Goal: Information Seeking & Learning: Learn about a topic

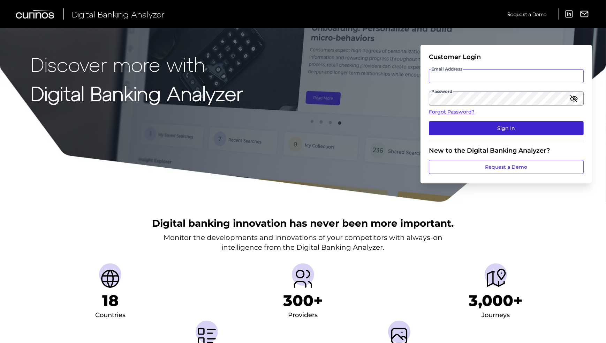
type input "Bday@pscu.com"
click at [450, 126] on button "Sign In" at bounding box center [506, 128] width 155 height 14
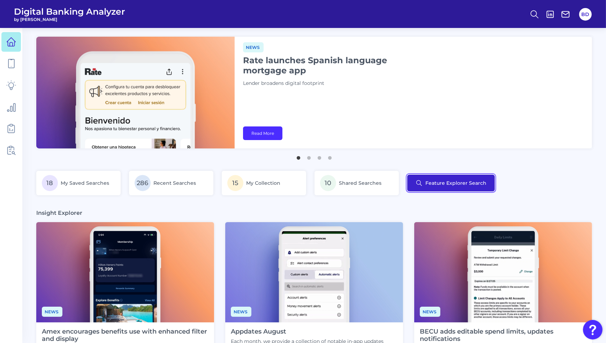
click at [450, 184] on button "Feature Explorer Search" at bounding box center [452, 182] width 88 height 17
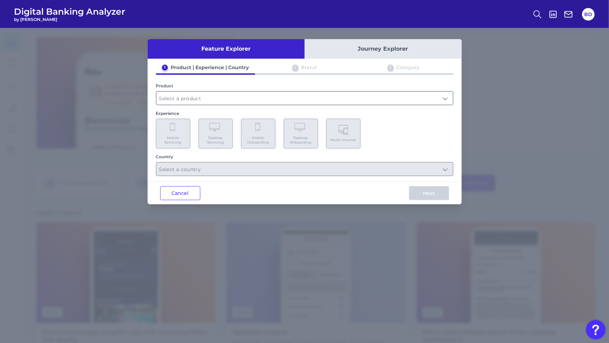
click at [220, 99] on input "text" at bounding box center [304, 97] width 297 height 13
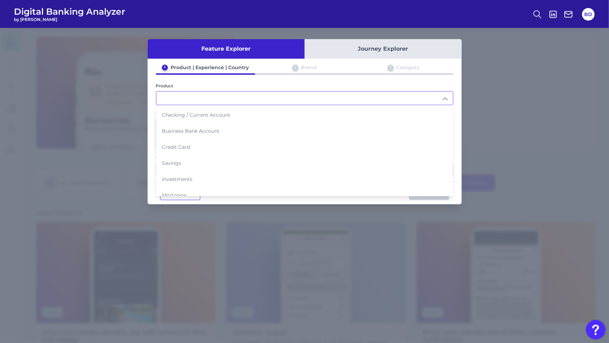
click at [199, 115] on span "Checking / Current Account" at bounding box center [196, 115] width 68 height 6
type input "Checking / Current Account"
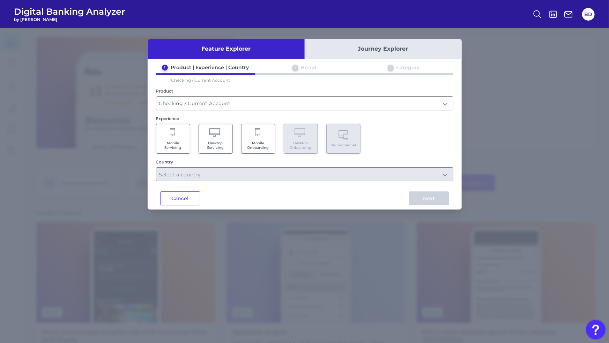
click at [180, 132] on Servicing "Mobile Servicing" at bounding box center [173, 139] width 34 height 30
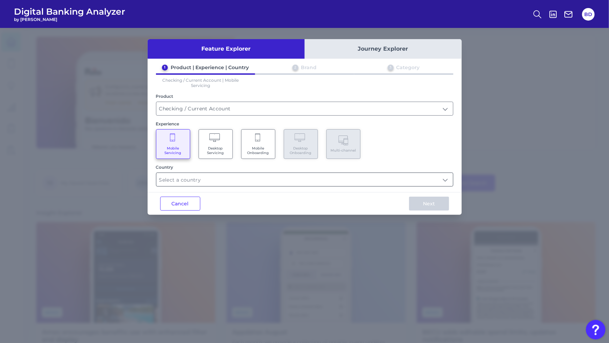
click at [216, 183] on input "text" at bounding box center [304, 179] width 297 height 13
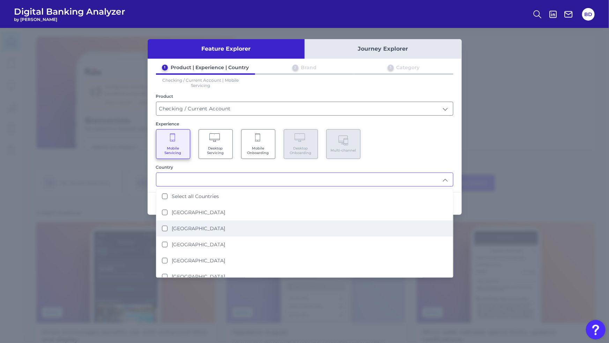
drag, startPoint x: 164, startPoint y: 225, endPoint x: 213, endPoint y: 221, distance: 49.0
click at [165, 225] on States "[GEOGRAPHIC_DATA]" at bounding box center [165, 228] width 6 height 6
type input "[GEOGRAPHIC_DATA]"
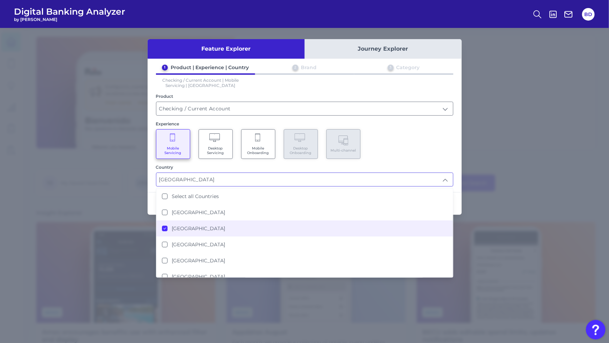
click at [401, 164] on div "Country" at bounding box center [304, 166] width 297 height 5
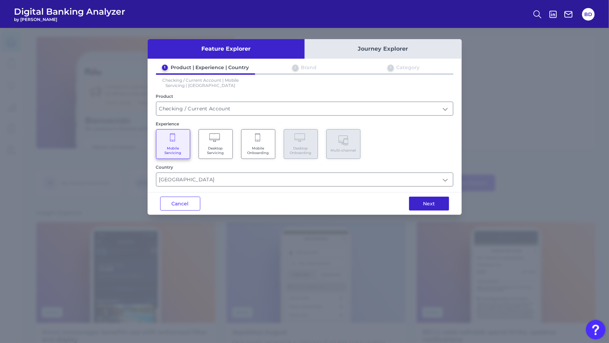
click at [432, 209] on div "Next" at bounding box center [428, 203] width 65 height 22
click at [426, 205] on button "Next" at bounding box center [429, 203] width 40 height 14
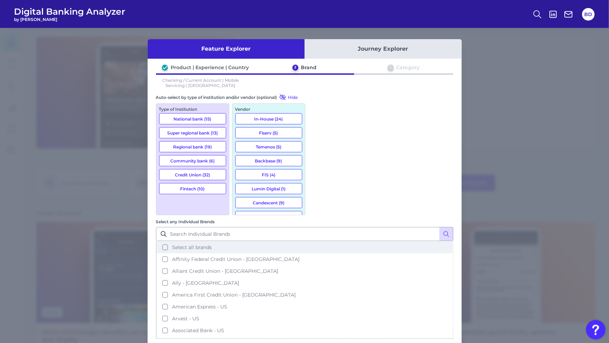
drag, startPoint x: 316, startPoint y: 134, endPoint x: 319, endPoint y: 139, distance: 6.1
click at [317, 225] on button "Affinity Federal Credit Union - [GEOGRAPHIC_DATA]" at bounding box center [305, 259] width 296 height 12
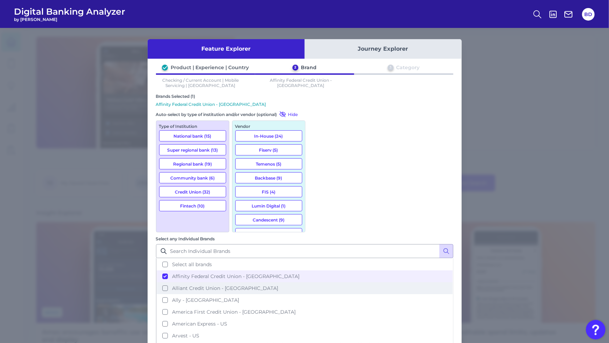
click at [317, 225] on button "Alliant Credit Union - [GEOGRAPHIC_DATA]" at bounding box center [305, 288] width 296 height 12
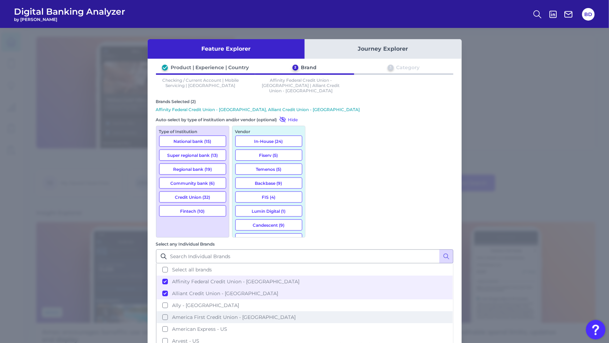
click at [315, 225] on button "America First Credit Union - [GEOGRAPHIC_DATA]" at bounding box center [305, 317] width 296 height 12
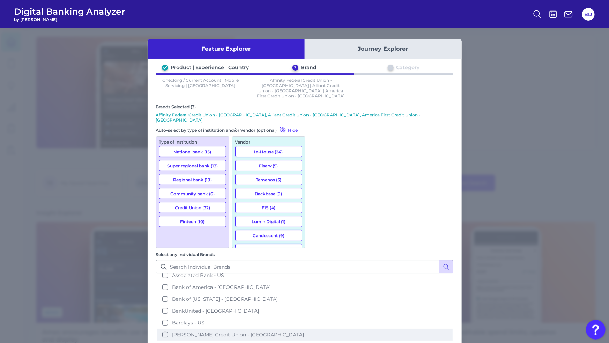
drag, startPoint x: 317, startPoint y: 194, endPoint x: 321, endPoint y: 200, distance: 7.5
click at [317, 225] on button "[PERSON_NAME] Credit Union - [GEOGRAPHIC_DATA]" at bounding box center [305, 334] width 296 height 12
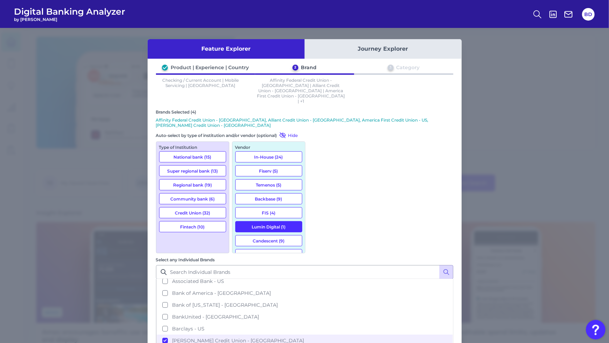
scroll to position [88, 0]
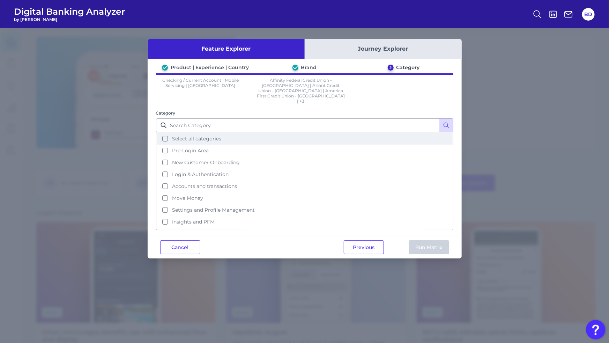
click at [165, 133] on button "Select all categories" at bounding box center [305, 139] width 296 height 12
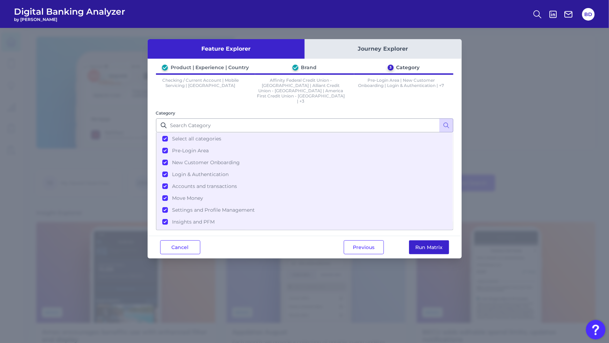
click at [421, 225] on button "Run Matrix" at bounding box center [429, 247] width 40 height 14
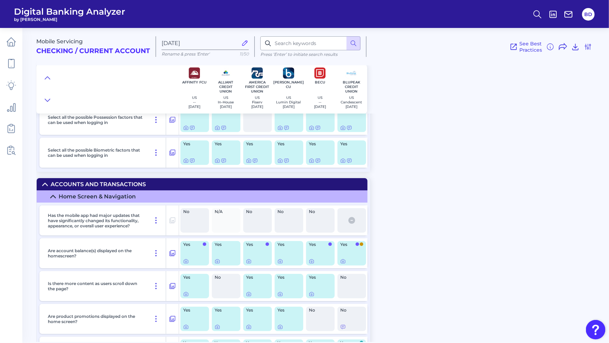
scroll to position [1225, 0]
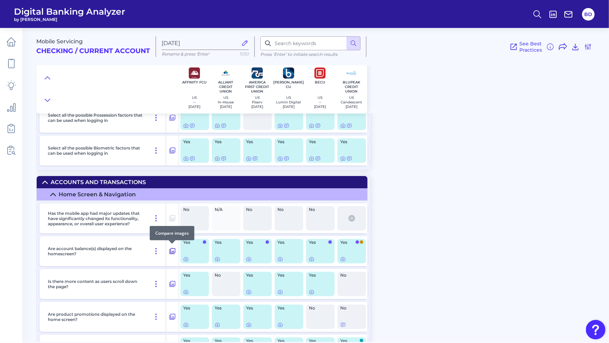
click at [172, 225] on icon at bounding box center [172, 251] width 7 height 8
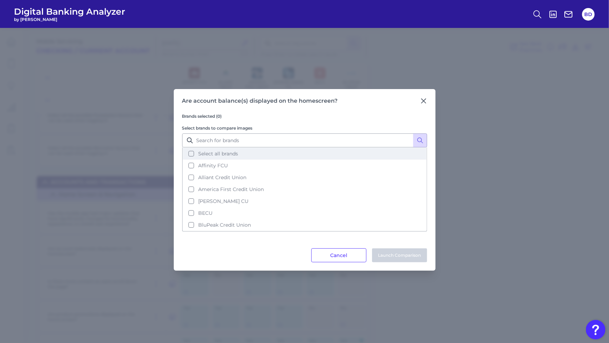
click at [193, 154] on button "Select all brands" at bounding box center [305, 154] width 244 height 12
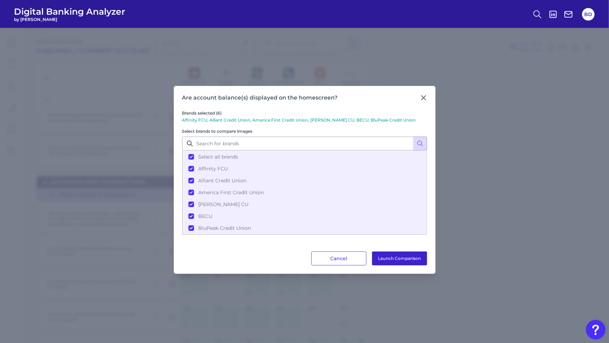
click at [407, 225] on button "Launch Comparison" at bounding box center [399, 258] width 55 height 14
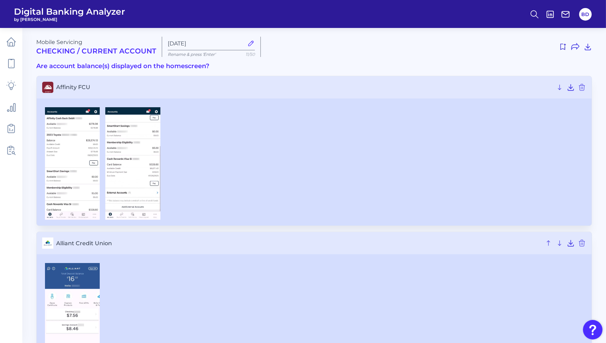
click at [193, 115] on div at bounding box center [314, 163] width 544 height 113
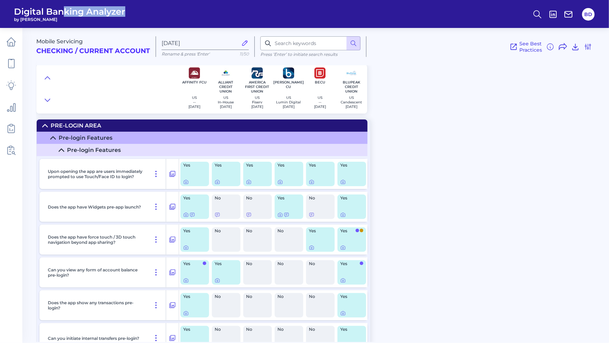
drag, startPoint x: 144, startPoint y: 8, endPoint x: 66, endPoint y: 10, distance: 78.9
click at [66, 10] on header "Digital Banking Analyzer by Curinos BD" at bounding box center [304, 14] width 609 height 28
click at [12, 44] on icon at bounding box center [11, 42] width 10 height 10
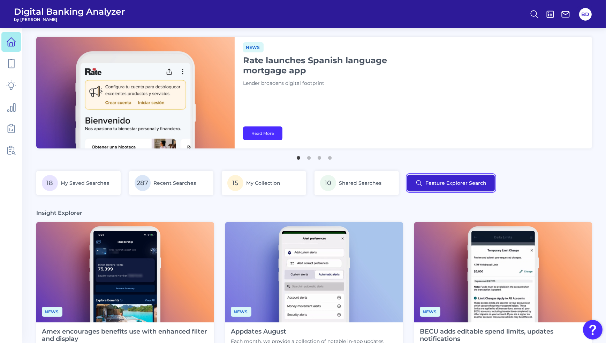
click at [440, 184] on button "Feature Explorer Search" at bounding box center [452, 182] width 88 height 17
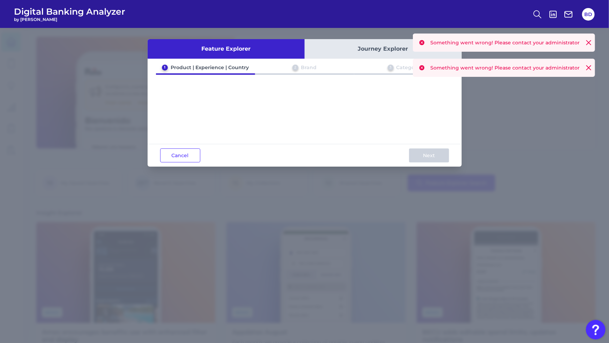
click at [591, 42] on icon at bounding box center [588, 42] width 7 height 7
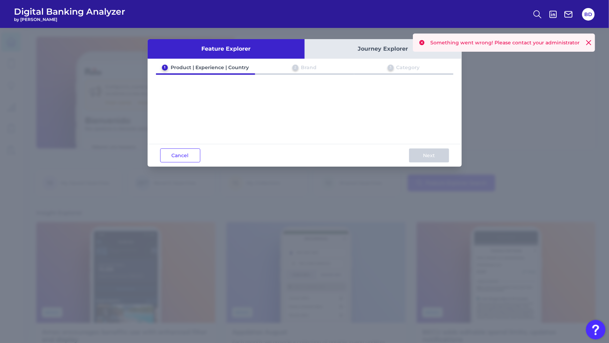
drag, startPoint x: 589, startPoint y: 43, endPoint x: 563, endPoint y: 42, distance: 25.8
click at [589, 43] on icon at bounding box center [589, 42] width 4 height 4
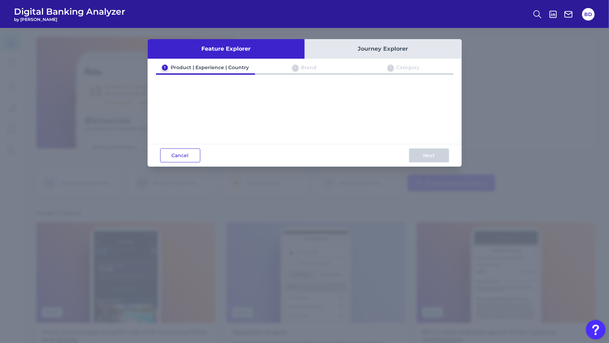
click at [173, 151] on button "Cancel" at bounding box center [180, 155] width 40 height 14
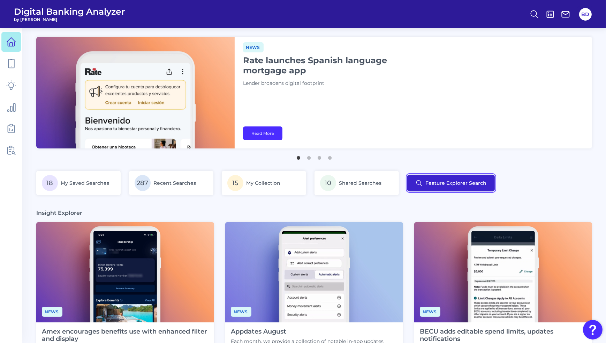
click at [464, 178] on button "Feature Explorer Search" at bounding box center [452, 182] width 88 height 17
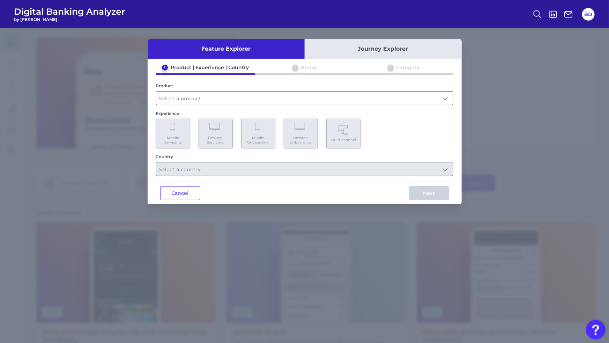
click at [342, 98] on input "text" at bounding box center [304, 97] width 297 height 13
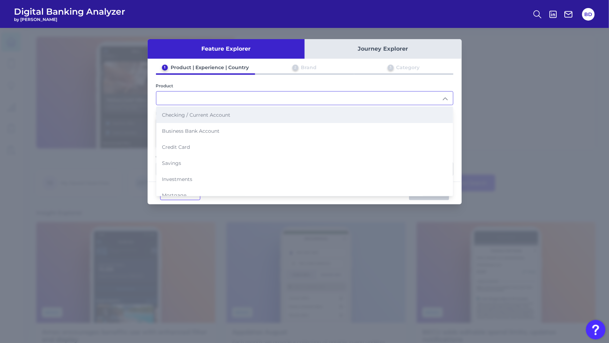
click at [195, 116] on span "Checking / Current Account" at bounding box center [196, 115] width 68 height 6
type input "Checking / Current Account"
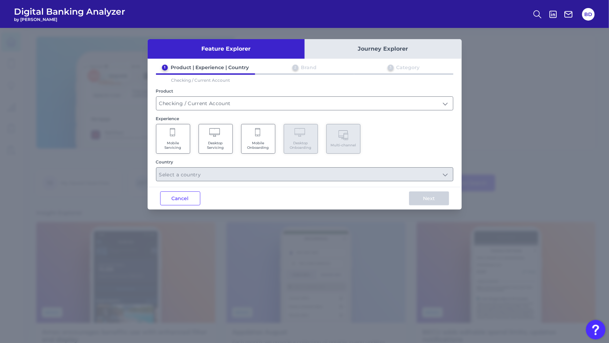
click at [174, 135] on icon at bounding box center [173, 133] width 6 height 10
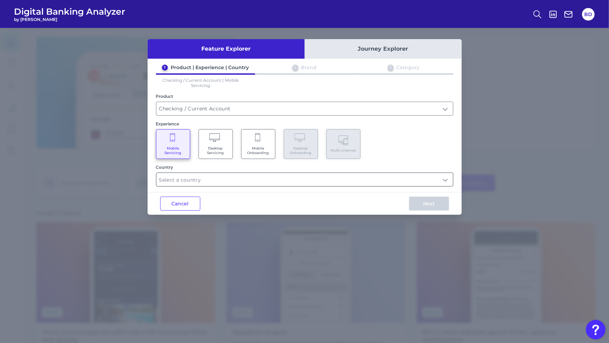
click at [449, 178] on input "text" at bounding box center [304, 179] width 297 height 13
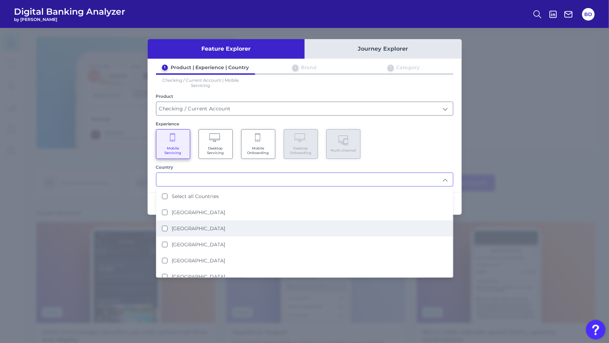
click at [164, 226] on States "[GEOGRAPHIC_DATA]" at bounding box center [165, 228] width 6 height 6
type input "[GEOGRAPHIC_DATA]"
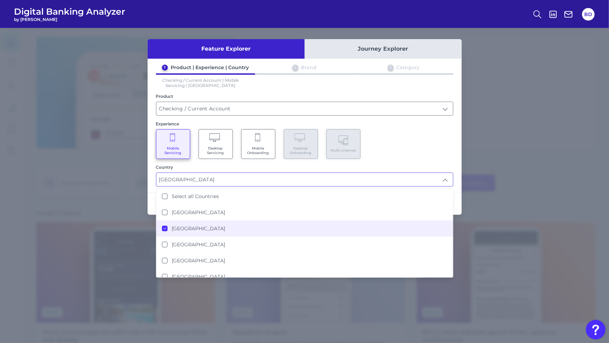
click at [433, 151] on div "Mobile Servicing Desktop Servicing Mobile Onboarding Desktop Onboarding Multi-c…" at bounding box center [304, 144] width 297 height 30
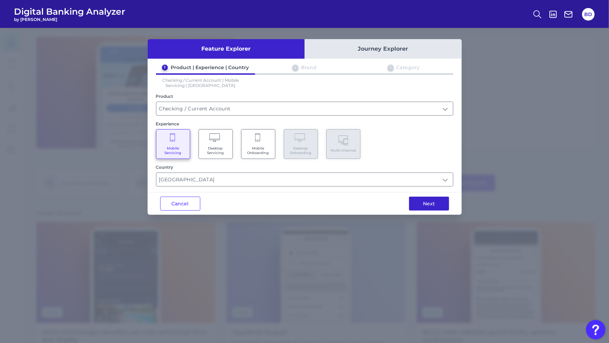
click at [432, 205] on button "Next" at bounding box center [429, 203] width 40 height 14
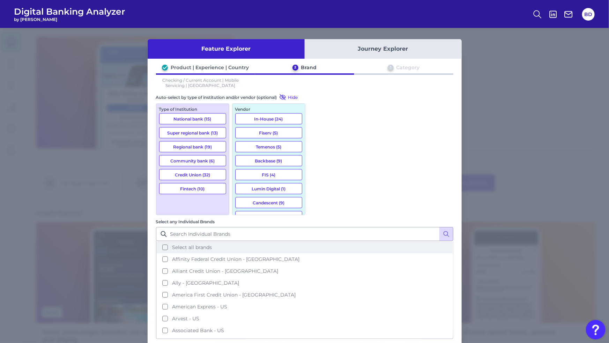
drag, startPoint x: 315, startPoint y: 134, endPoint x: 318, endPoint y: 143, distance: 9.0
click at [316, 253] on button "Affinity Federal Credit Union - [GEOGRAPHIC_DATA]" at bounding box center [305, 259] width 296 height 12
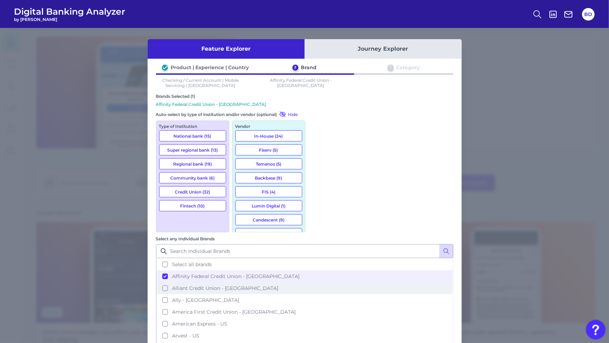
click at [318, 282] on button "Alliant Credit Union - [GEOGRAPHIC_DATA]" at bounding box center [305, 288] width 296 height 12
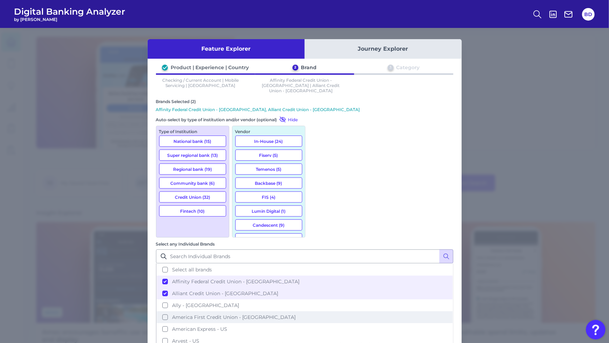
click at [315, 311] on button "America First Credit Union - [GEOGRAPHIC_DATA]" at bounding box center [305, 317] width 296 height 12
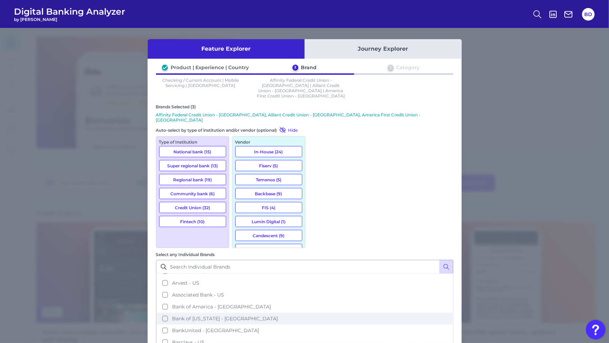
scroll to position [69, 0]
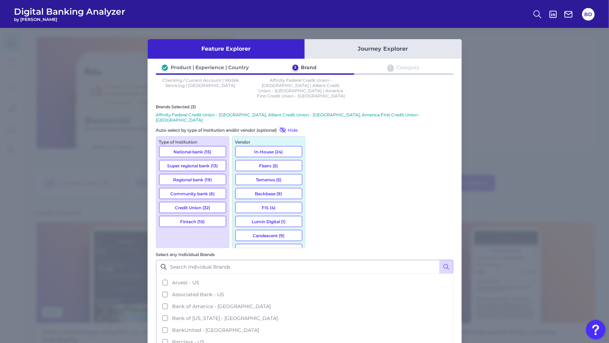
drag, startPoint x: 317, startPoint y: 215, endPoint x: 321, endPoint y: 218, distance: 5.7
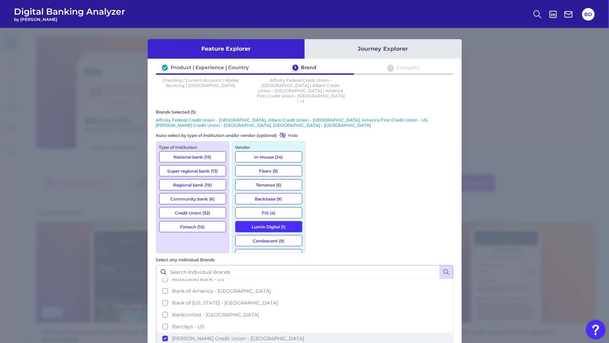
scroll to position [91, 0]
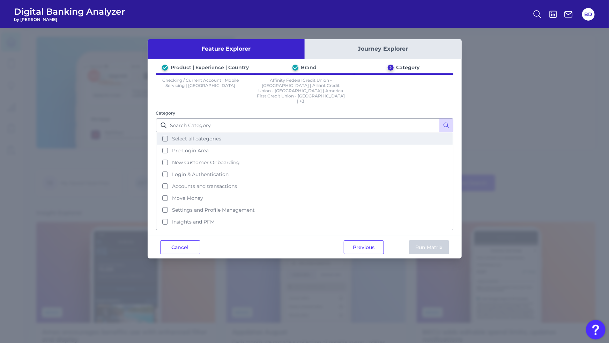
click at [165, 133] on button "Select all categories" at bounding box center [305, 139] width 296 height 12
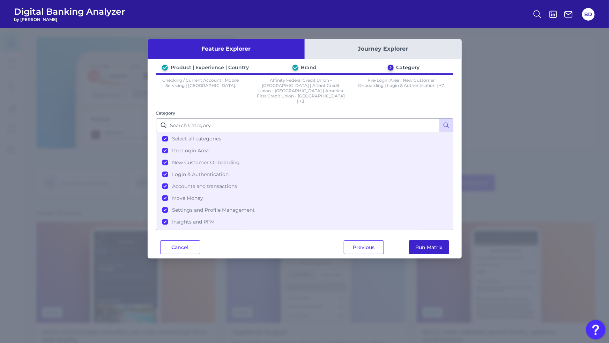
click at [428, 240] on button "Run Matrix" at bounding box center [429, 247] width 40 height 14
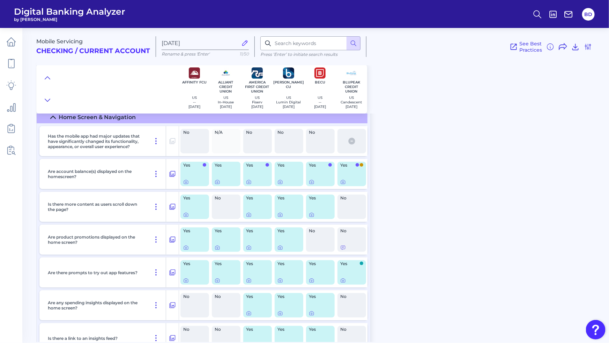
scroll to position [1306, 0]
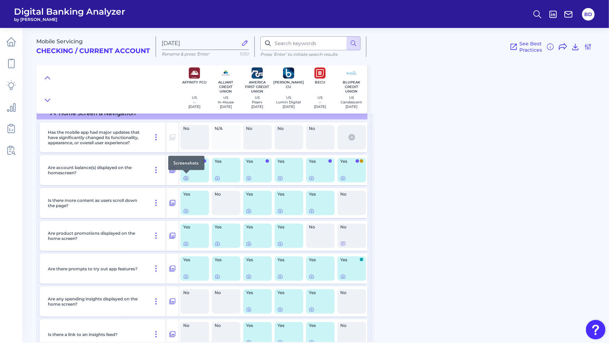
click at [186, 178] on icon at bounding box center [186, 178] width 6 height 6
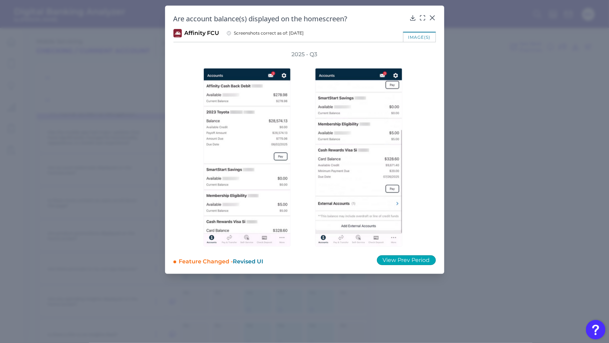
click at [409, 263] on button "View Prev Period" at bounding box center [406, 260] width 59 height 10
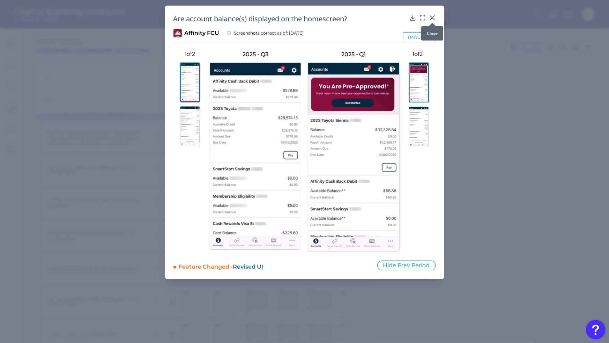
click at [434, 18] on icon at bounding box center [432, 17] width 7 height 7
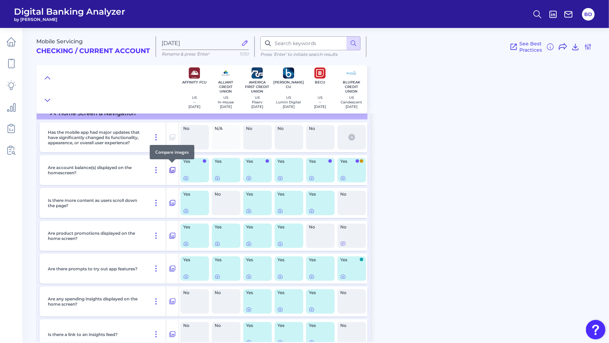
click at [172, 170] on icon at bounding box center [173, 170] width 6 height 6
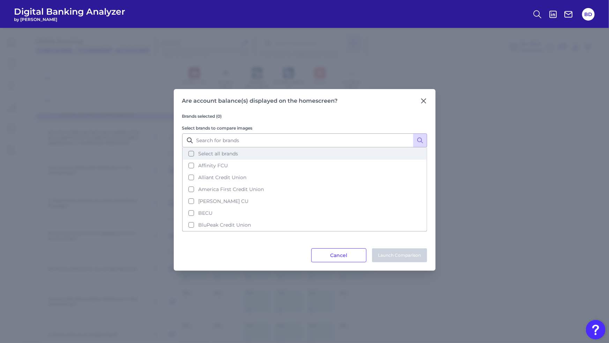
click at [192, 155] on button "Select all brands" at bounding box center [305, 154] width 244 height 12
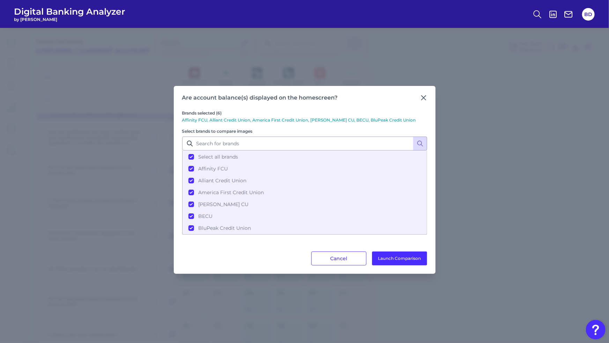
click at [400, 265] on div "Are account balance(s) displayed on the homescreen? Brands selected (6) Affinit…" at bounding box center [305, 180] width 262 height 188
click at [396, 255] on button "Launch Comparison" at bounding box center [399, 258] width 55 height 14
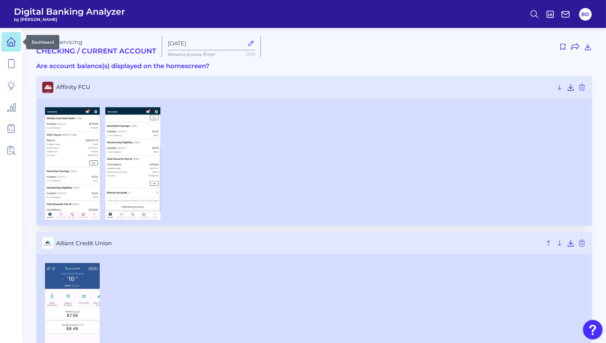
click at [10, 44] on icon at bounding box center [11, 42] width 10 height 10
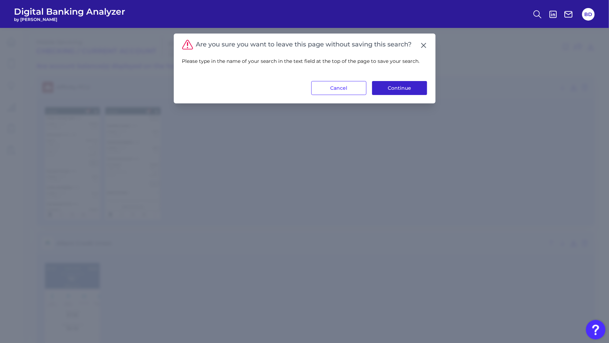
click at [410, 90] on button "Continue" at bounding box center [399, 88] width 55 height 14
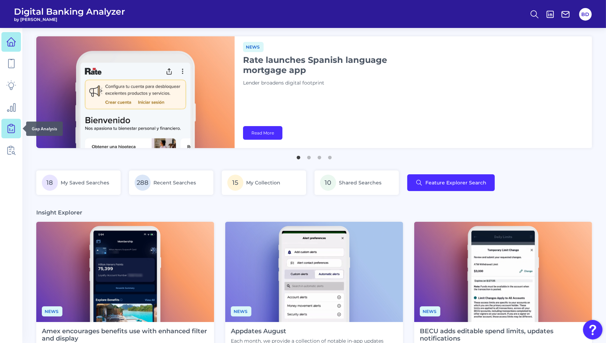
scroll to position [1, 0]
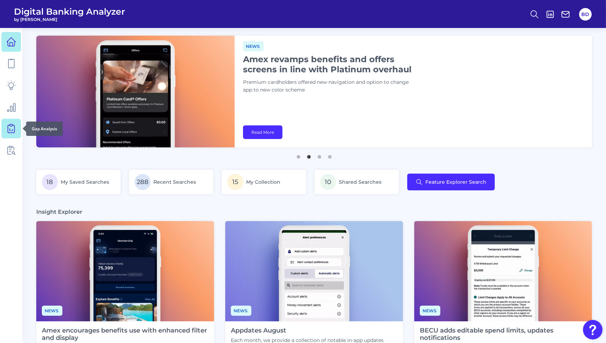
click at [12, 128] on icon at bounding box center [11, 129] width 10 height 10
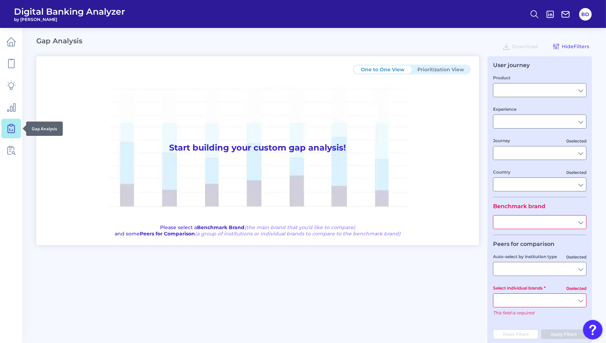
type input "Checking / Current Account"
type input "Mobile Servicing"
type input "Pre-Login Area, New Customer Onboarding, Login & Authentication, Accounts and t…"
type input "[GEOGRAPHIC_DATA]"
type input "All Select individual brands"
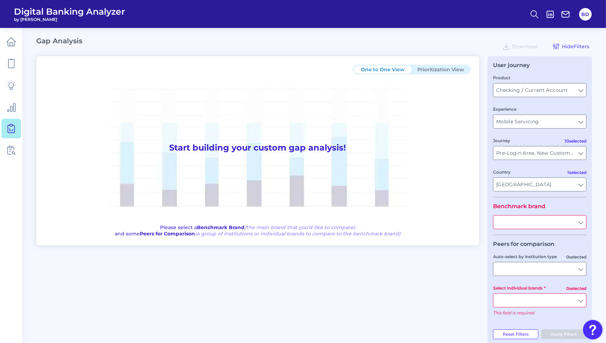
type input "All Journeys"
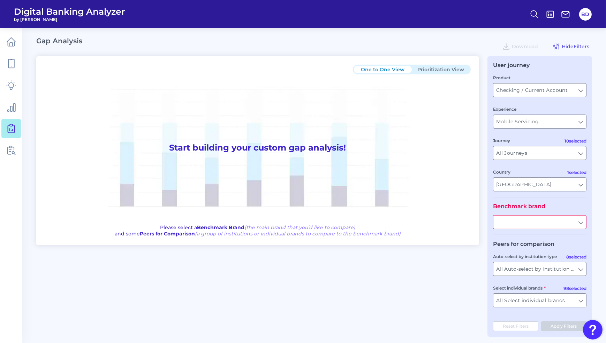
click at [582, 223] on input "text" at bounding box center [540, 221] width 93 height 13
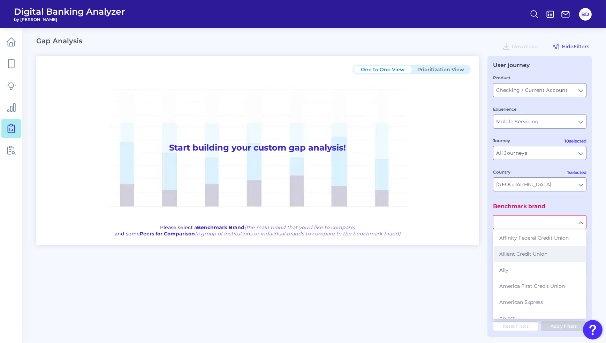
click at [538, 252] on span "Alliant Credit Union" at bounding box center [524, 254] width 48 height 6
type input "Alliant Credit Union"
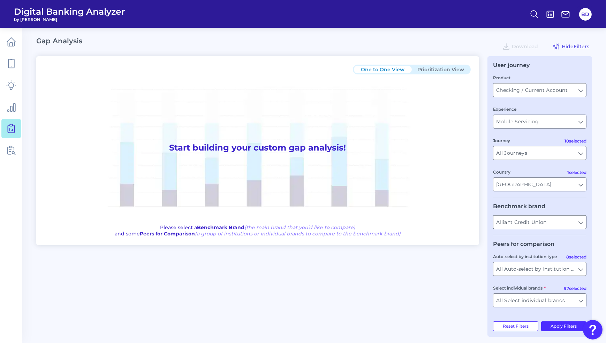
scroll to position [5, 0]
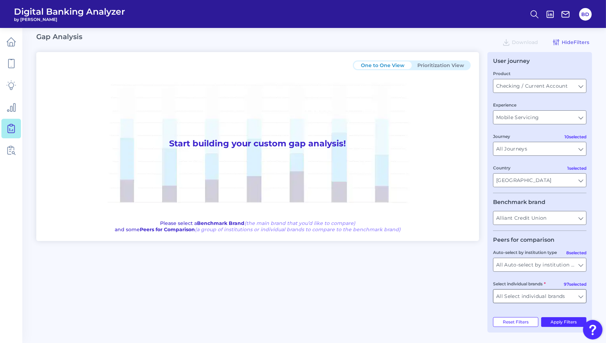
click at [582, 297] on input "All Select individual brands" at bounding box center [540, 295] width 93 height 13
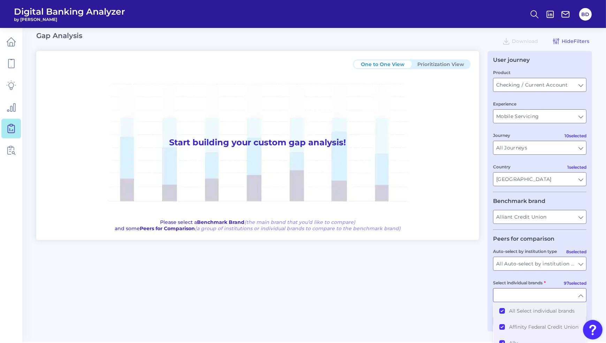
click at [504, 311] on button "All Select individual brands" at bounding box center [540, 311] width 92 height 16
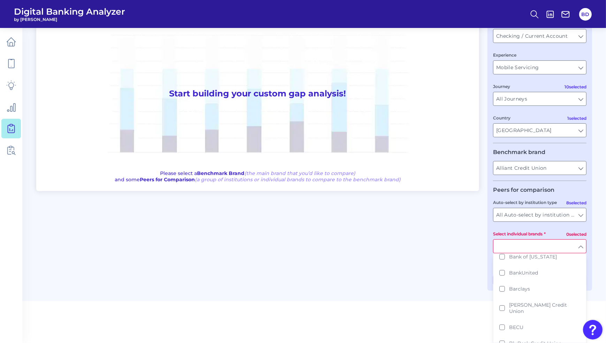
scroll to position [134, 0]
click at [501, 306] on button "Baxter Credit Union" at bounding box center [540, 307] width 92 height 22
click at [455, 274] on div "One to One View Prioritization View Start building your custom gap analysis! Pl…" at bounding box center [314, 142] width 556 height 280
type input "Baxter Credit Union"
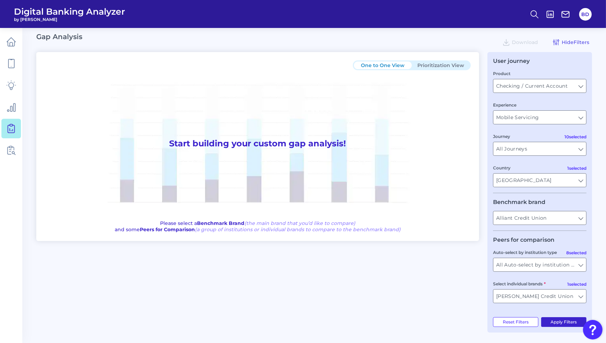
click at [560, 321] on button "Apply Filters" at bounding box center [565, 322] width 46 height 10
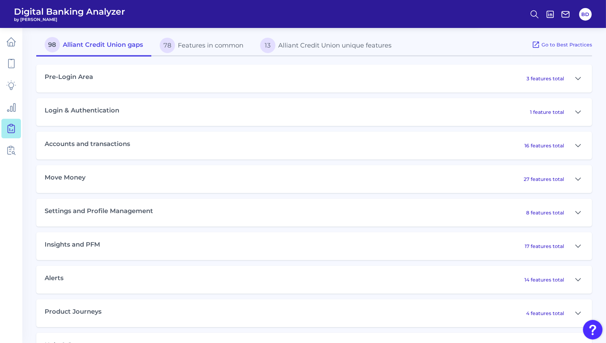
scroll to position [312, 0]
click at [580, 178] on icon at bounding box center [578, 178] width 5 height 2
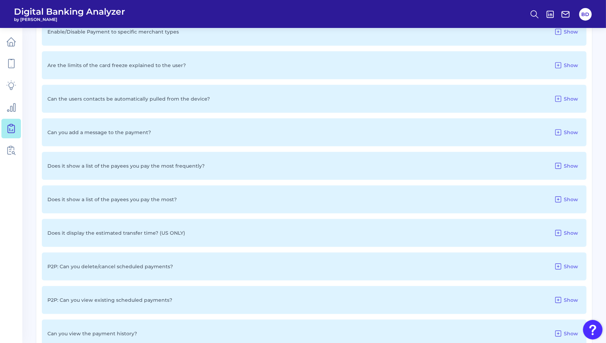
scroll to position [577, 0]
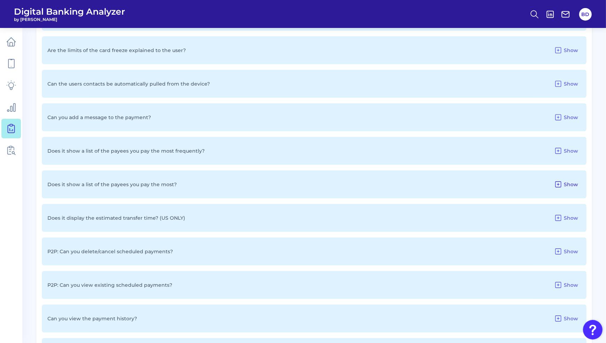
click at [560, 184] on icon at bounding box center [559, 184] width 6 height 6
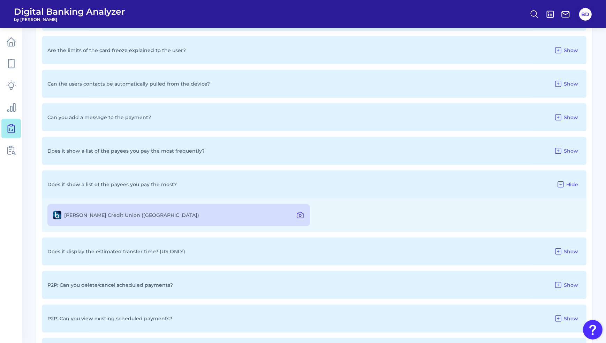
click at [302, 214] on icon at bounding box center [300, 215] width 8 height 8
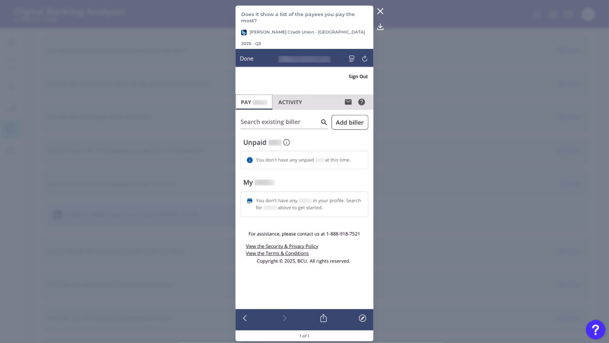
click at [381, 15] on icon at bounding box center [380, 11] width 8 height 8
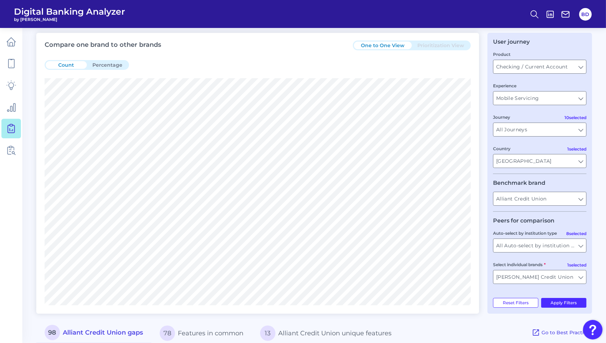
scroll to position [24, 0]
click at [581, 276] on input "Baxter Credit Union" at bounding box center [540, 275] width 93 height 13
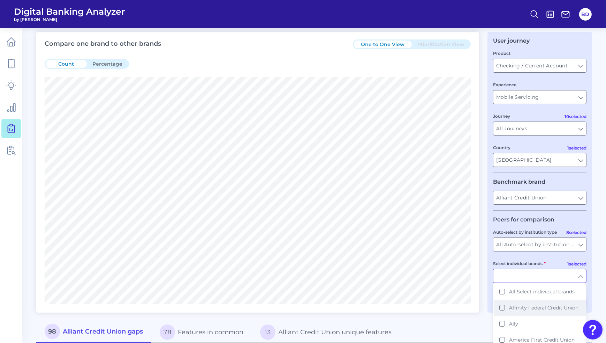
drag, startPoint x: 504, startPoint y: 310, endPoint x: 513, endPoint y: 314, distance: 9.5
click at [505, 311] on button "Affinity Federal Credit Union" at bounding box center [540, 307] width 92 height 16
drag, startPoint x: 501, startPoint y: 300, endPoint x: 522, endPoint y: 309, distance: 23.6
click at [503, 300] on button "America First Credit Union" at bounding box center [540, 294] width 92 height 16
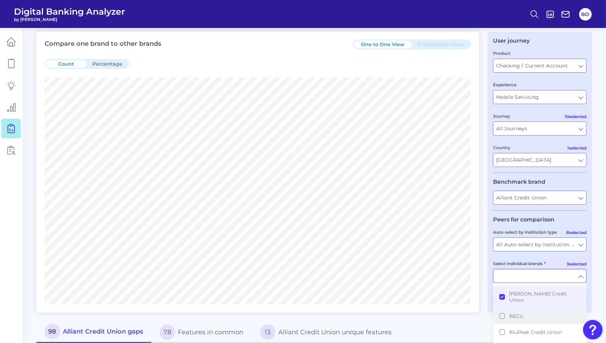
scroll to position [175, 0]
drag, startPoint x: 504, startPoint y: 313, endPoint x: 471, endPoint y: 311, distance: 32.8
click at [504, 313] on button "BECU" at bounding box center [540, 315] width 92 height 16
click at [471, 311] on div "Compare one brand to other brands One to One View Prioritization View Count Per…" at bounding box center [257, 172] width 443 height 281
type input "Baxter Credit Union, Affinity Federal Credit Union, America First Credit Union,…"
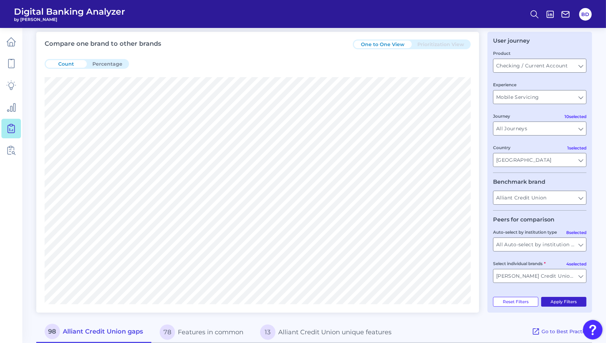
click at [559, 300] on button "Apply Filters" at bounding box center [565, 302] width 46 height 10
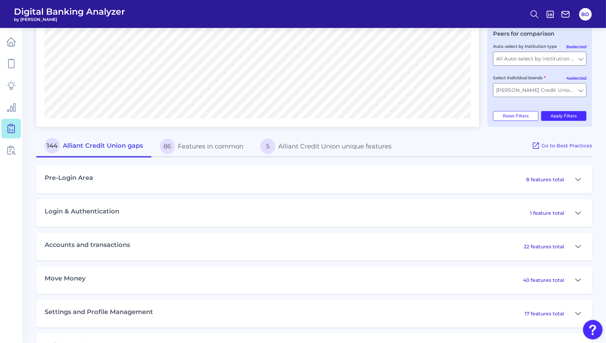
scroll to position [218, 0]
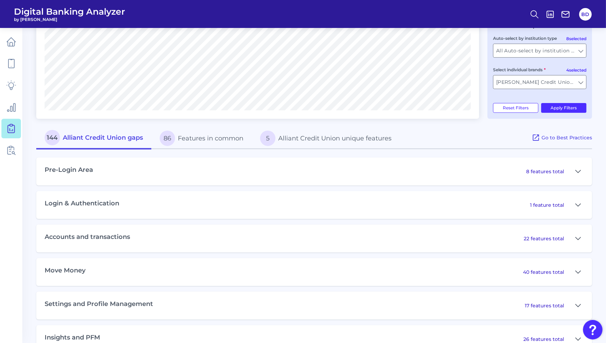
drag, startPoint x: 580, startPoint y: 271, endPoint x: 565, endPoint y: 268, distance: 15.0
click at [578, 270] on icon at bounding box center [579, 272] width 6 height 8
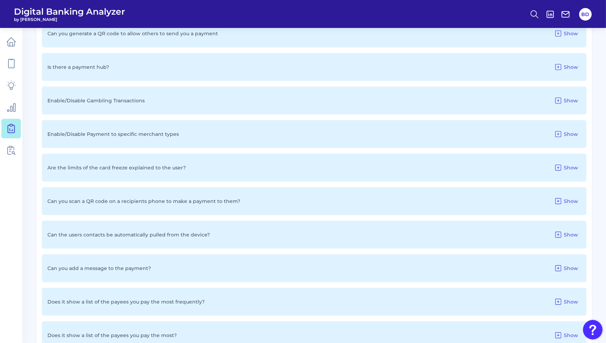
scroll to position [527, 0]
click at [560, 233] on icon at bounding box center [558, 234] width 8 height 8
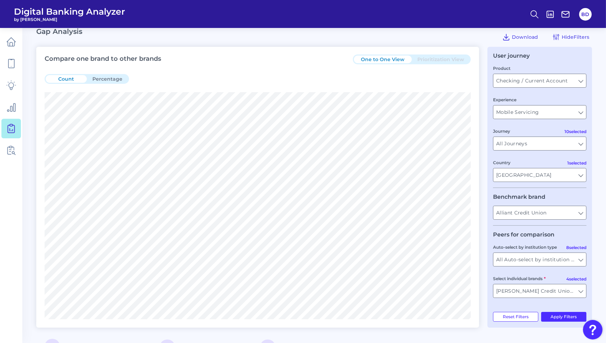
scroll to position [0, 0]
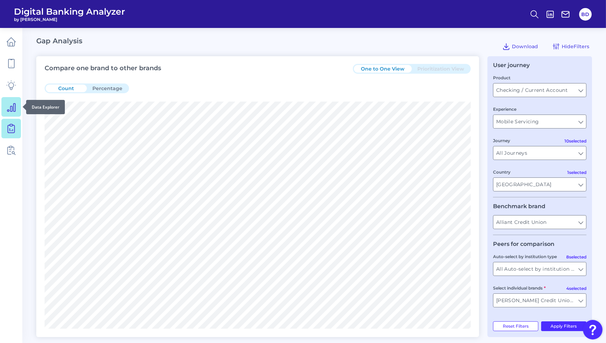
click at [10, 110] on icon at bounding box center [11, 107] width 8 height 8
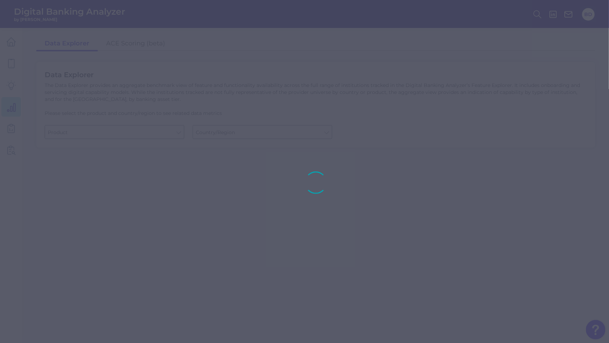
type input "Business Bank Account"
type input "[GEOGRAPHIC_DATA]"
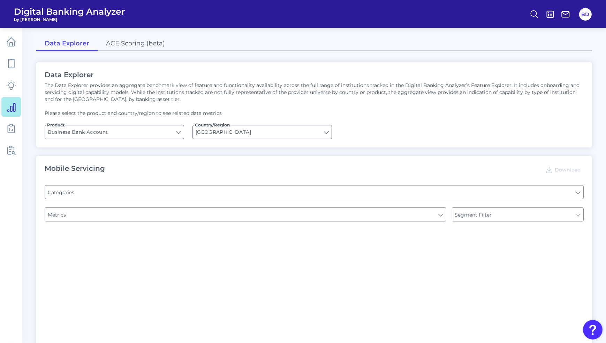
type input "Type of Institution"
type input "Login"
type input "Pre-login Features"
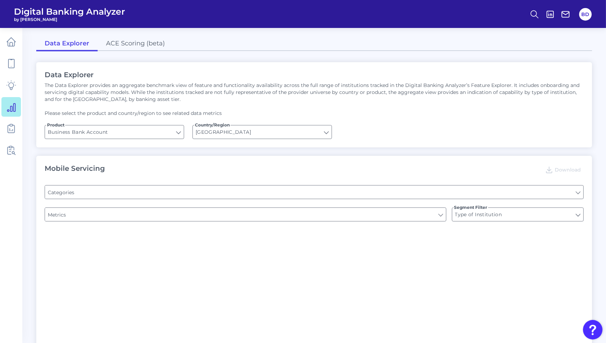
type input "Channel"
type input "Does it offer third-party single sign on?"
type input "Can you apply for the PRODUCT as a new to brand customer on ANY digital channel?"
type input "Upon opening the app are users immediately prompted to use Touch/Face ID to log…"
click at [128, 43] on link "ACE Scoring (beta)" at bounding box center [136, 44] width 76 height 15
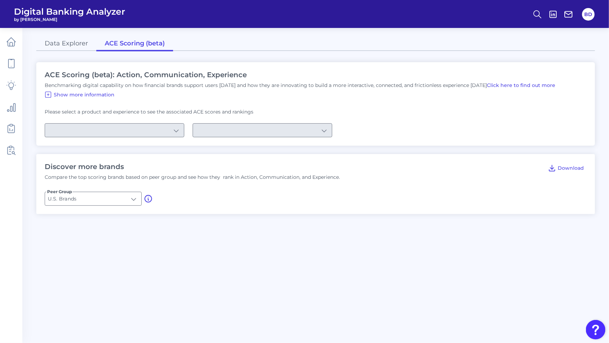
type input "Checking / Current Account"
type input "Mobile Servicing"
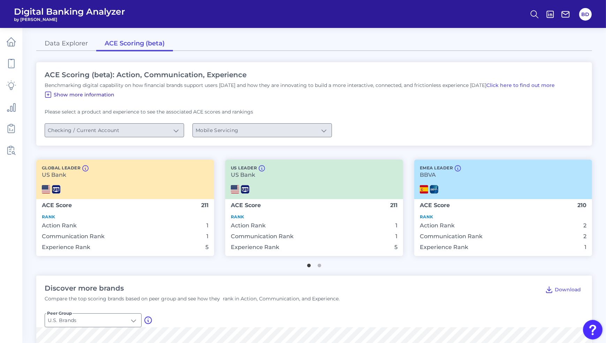
click at [49, 94] on icon at bounding box center [48, 94] width 8 height 8
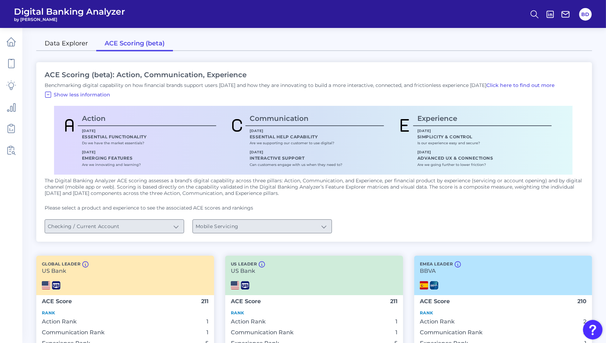
click at [75, 41] on link "Data Explorer" at bounding box center [66, 44] width 60 height 15
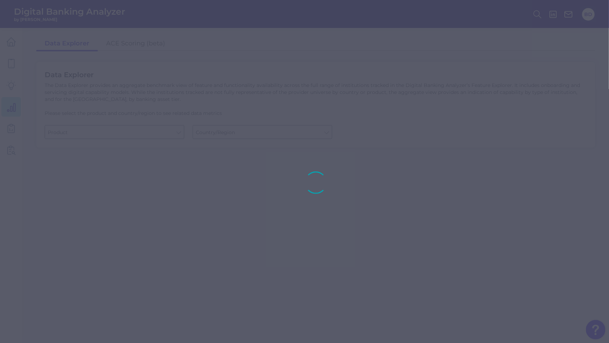
type input "Business Bank Account"
type input "[GEOGRAPHIC_DATA]"
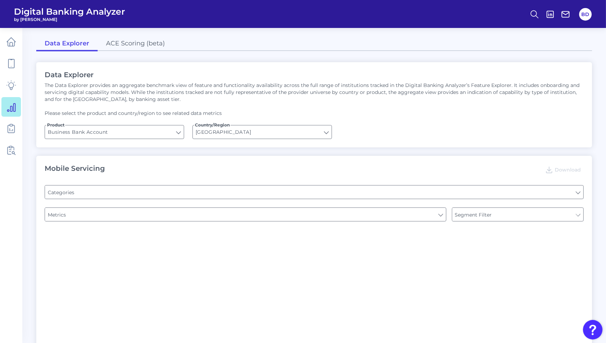
type input "Login"
type input "Channel"
type input "Type of Institution"
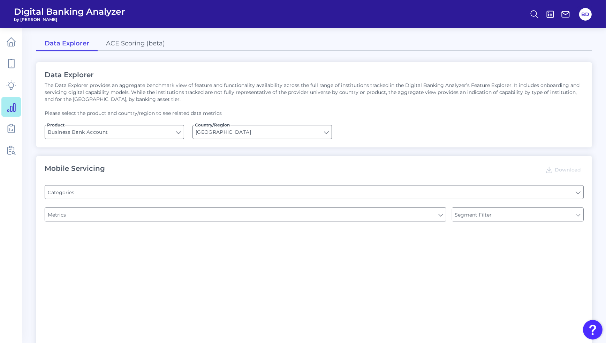
type input "Pre-login Features"
type input "Does it offer third-party single sign on?"
type input "Can you apply for the PRODUCT as a new to brand customer on ANY digital channel?"
type input "Upon opening the app are users immediately prompted to use Touch/Face ID to log…"
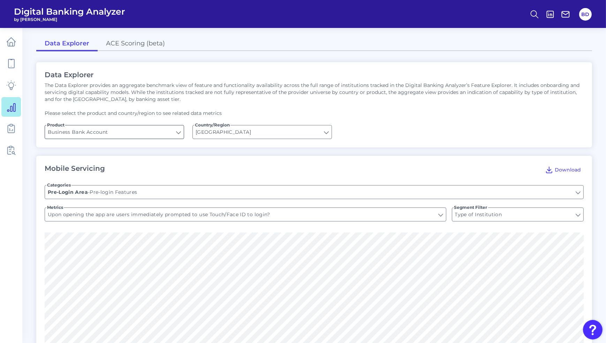
click at [176, 132] on input "Business Bank Account" at bounding box center [114, 131] width 139 height 13
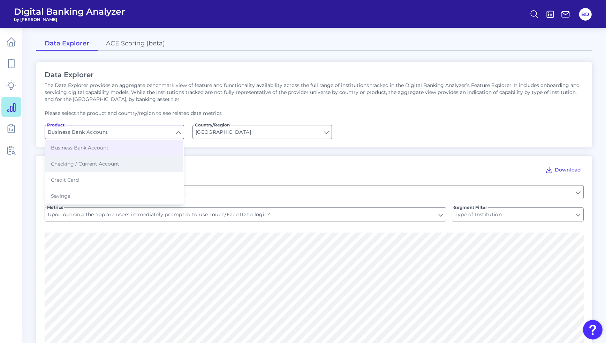
click at [114, 166] on button "Checking / Current Account" at bounding box center [114, 164] width 138 height 16
type input "Checking / Current Account"
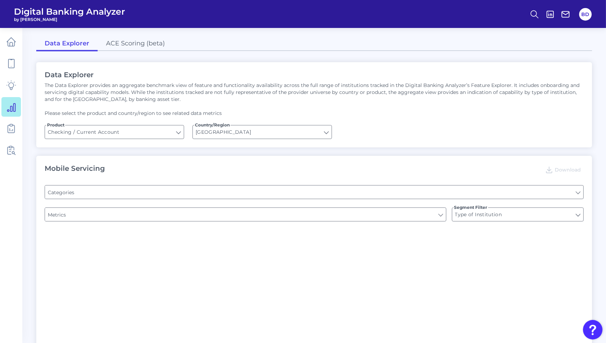
type input "Online Banking Registration"
type input "Channel"
type input "Pre-login Features"
type input "END-TO-END JOURNEY: Can you apply for the PRODUCT as a new to brand customer on…"
type input "Can you register for online banking?"
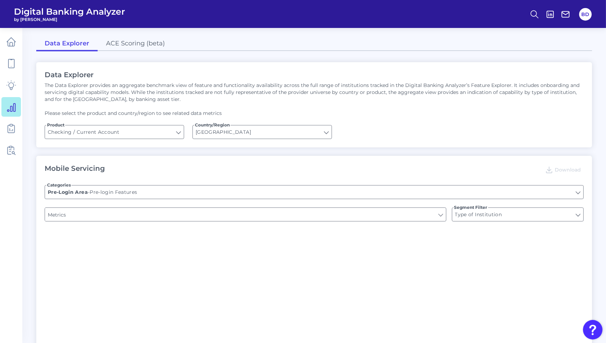
type input "Upon opening the app are users immediately prompted to use Touch/Face ID to log…"
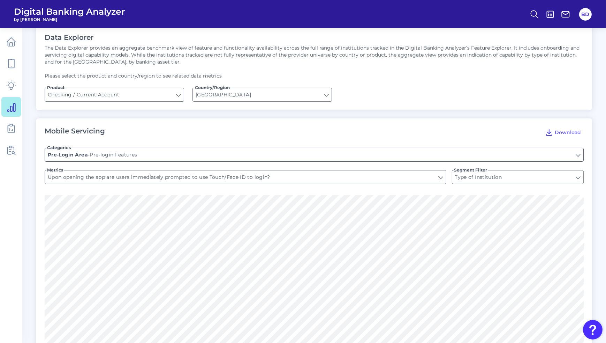
scroll to position [37, 0]
click at [169, 148] on input "Pre-login Features" at bounding box center [314, 154] width 539 height 13
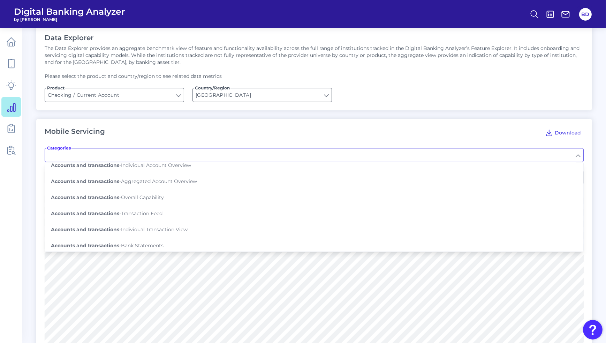
scroll to position [87, 0]
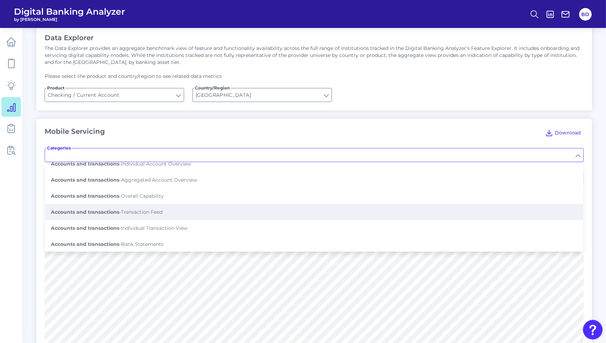
click at [154, 209] on span "Accounts and transactions - Transaction Feed" at bounding box center [107, 212] width 112 height 6
type input "Transaction Feed"
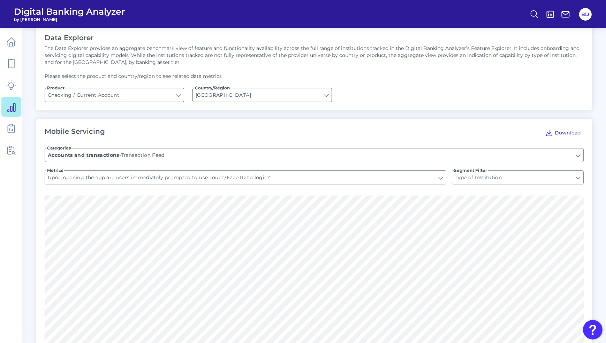
type input "Shows pending transactions"
click at [201, 174] on input "Shows pending transactions" at bounding box center [245, 177] width 401 height 13
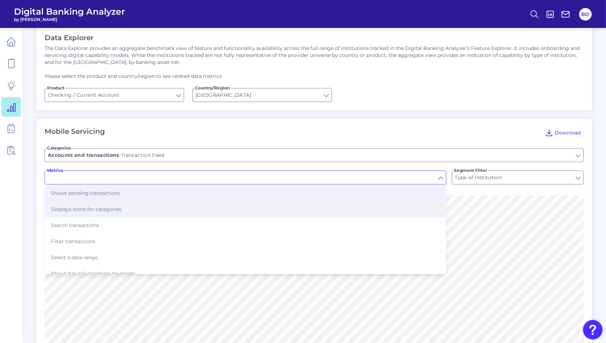
click at [105, 206] on span "Displays icons for categories" at bounding box center [86, 209] width 70 height 6
type input "Displays icons for categories"
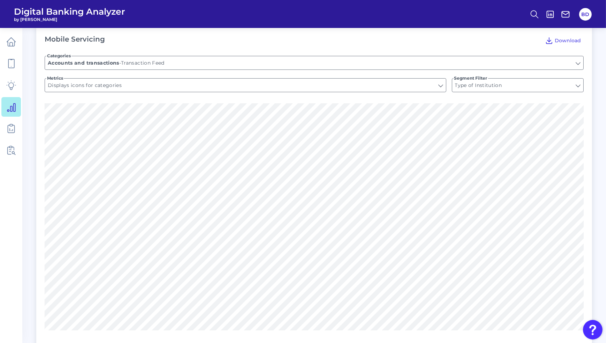
scroll to position [127, 0]
